Goal: Browse casually

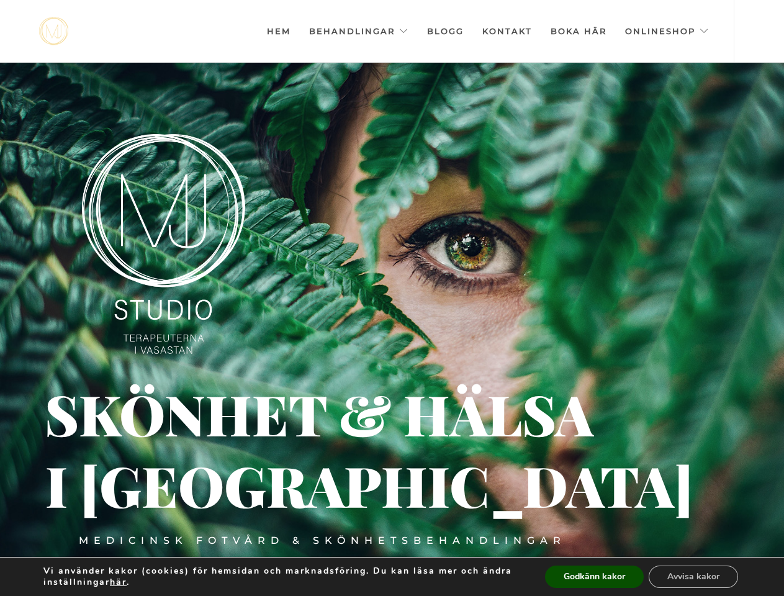
scroll to position [0, -6207]
click at [392, 298] on div at bounding box center [392, 361] width 784 height 596
click at [363, 31] on link "Behandlingar" at bounding box center [358, 31] width 99 height 62
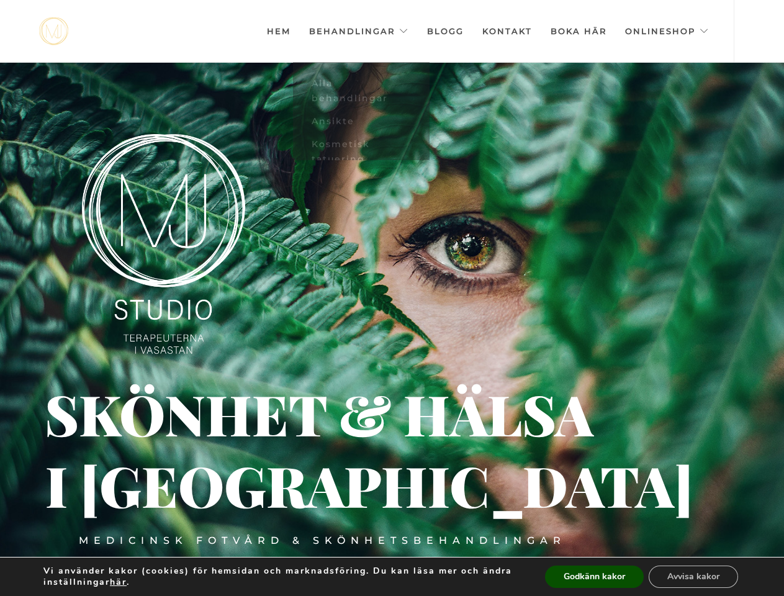
click at [163, 244] on img at bounding box center [163, 244] width 163 height 220
click at [323, 541] on div "Medicinsk fotvård & skönhetsbehandlingar" at bounding box center [322, 541] width 487 height 14
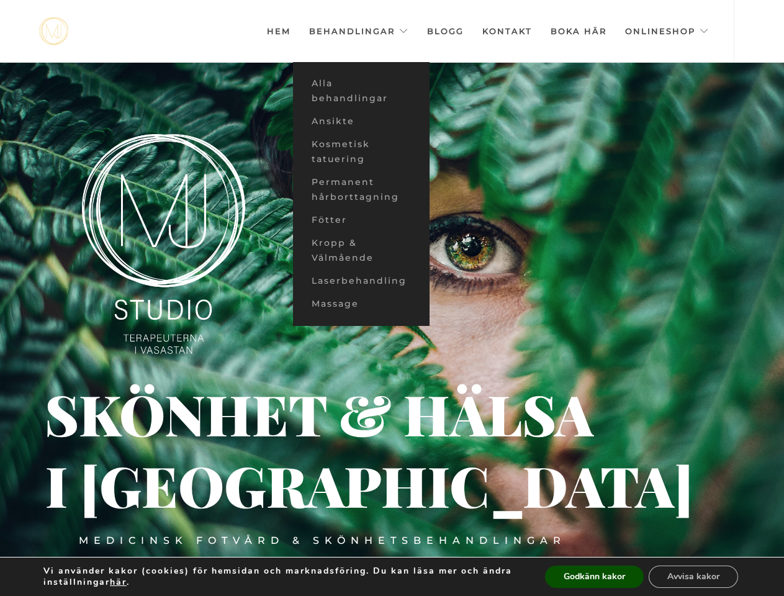
click at [148, 487] on div "i [GEOGRAPHIC_DATA]" at bounding box center [147, 486] width 205 height 17
click at [266, 413] on div "Skönhet & hälsa" at bounding box center [267, 414] width 444 height 14
